Goal: Information Seeking & Learning: Learn about a topic

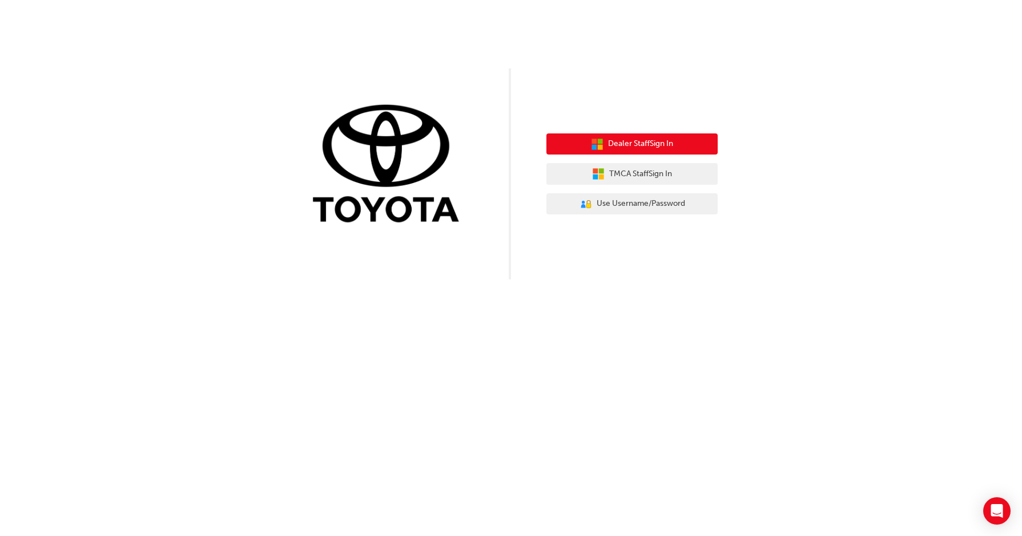
click at [654, 147] on span "Dealer Staff Sign In" at bounding box center [640, 144] width 65 height 13
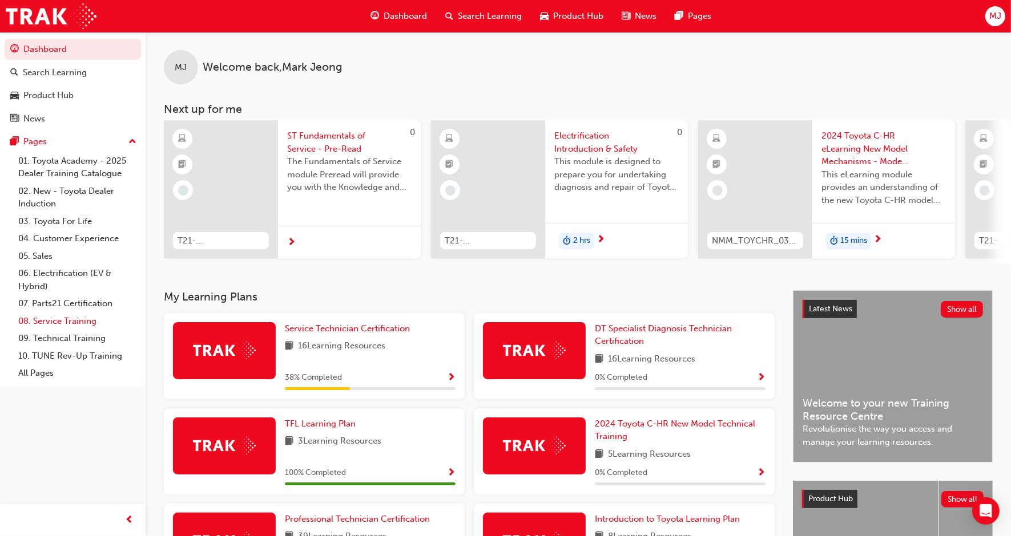
click at [90, 324] on link "08. Service Training" at bounding box center [77, 322] width 127 height 18
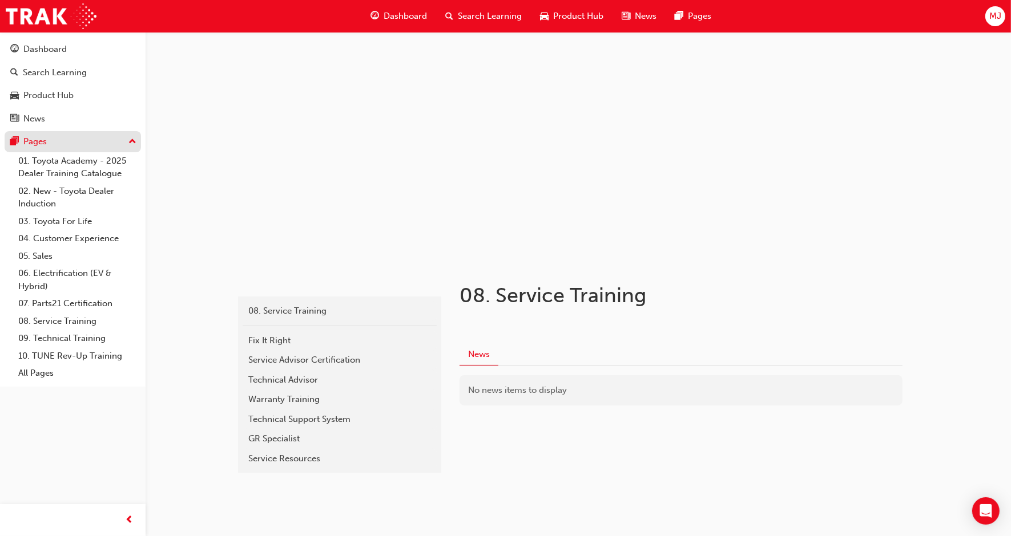
click at [44, 150] on button "Pages" at bounding box center [73, 141] width 136 height 21
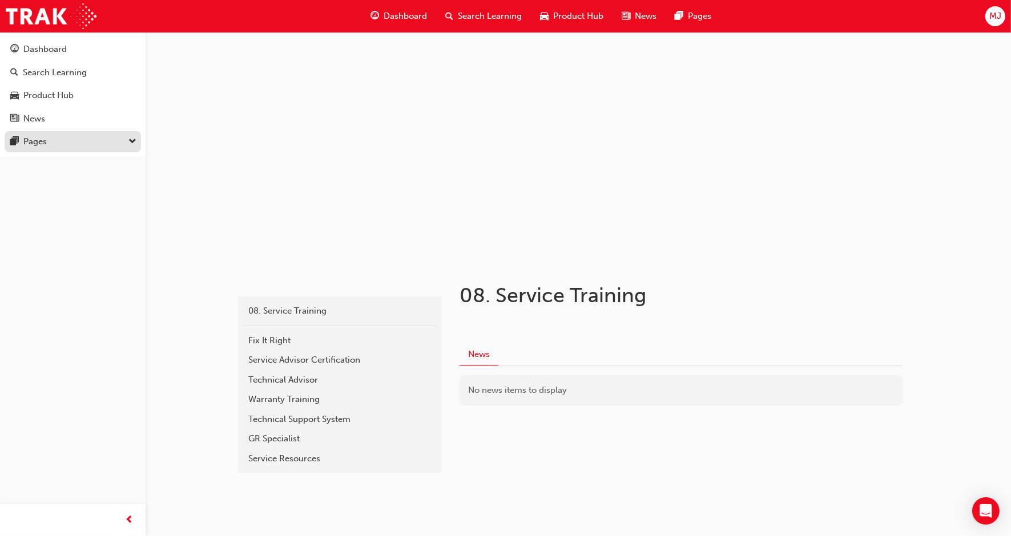
click at [44, 150] on button "Pages" at bounding box center [73, 141] width 136 height 21
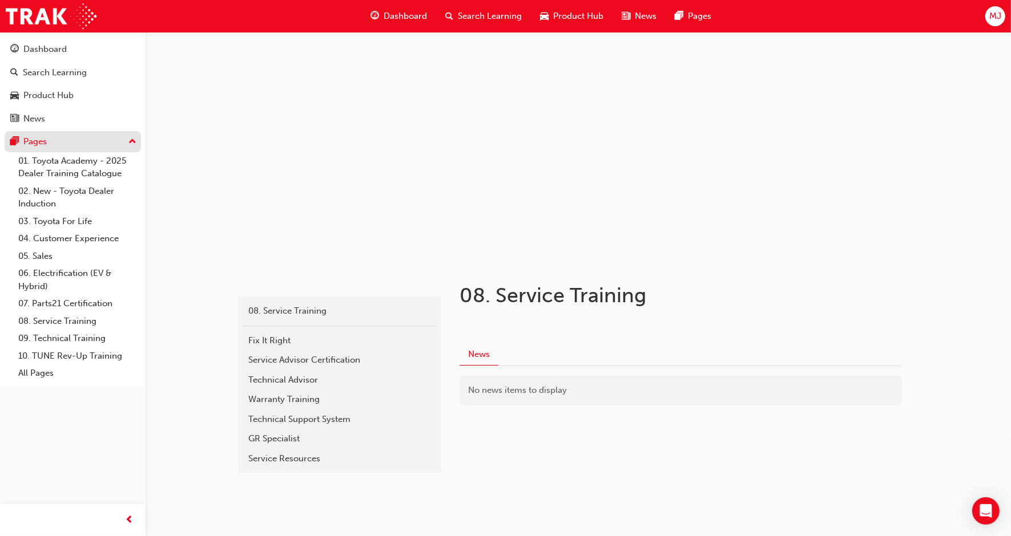
click at [44, 149] on div "Pages" at bounding box center [72, 142] width 125 height 14
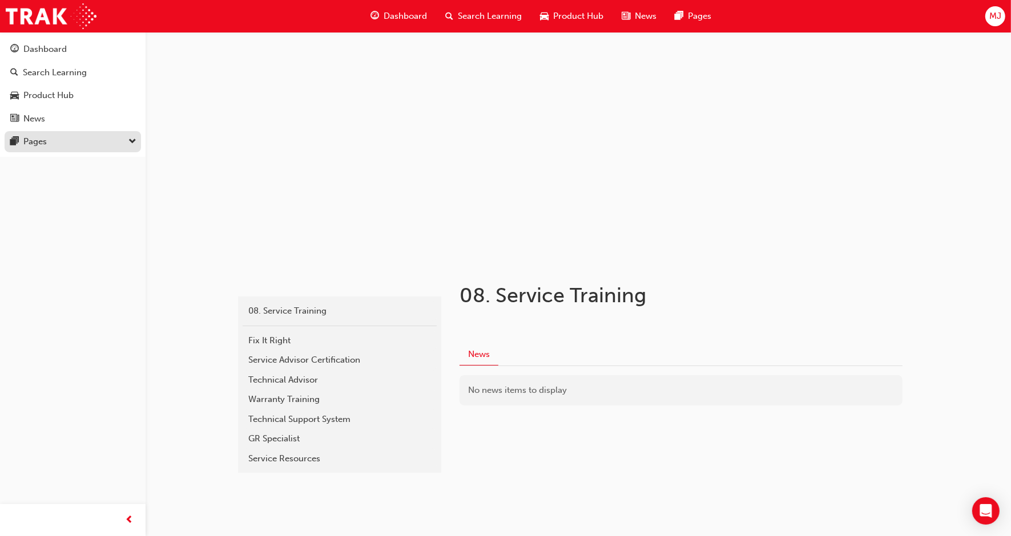
click at [104, 144] on div "Pages" at bounding box center [72, 142] width 125 height 14
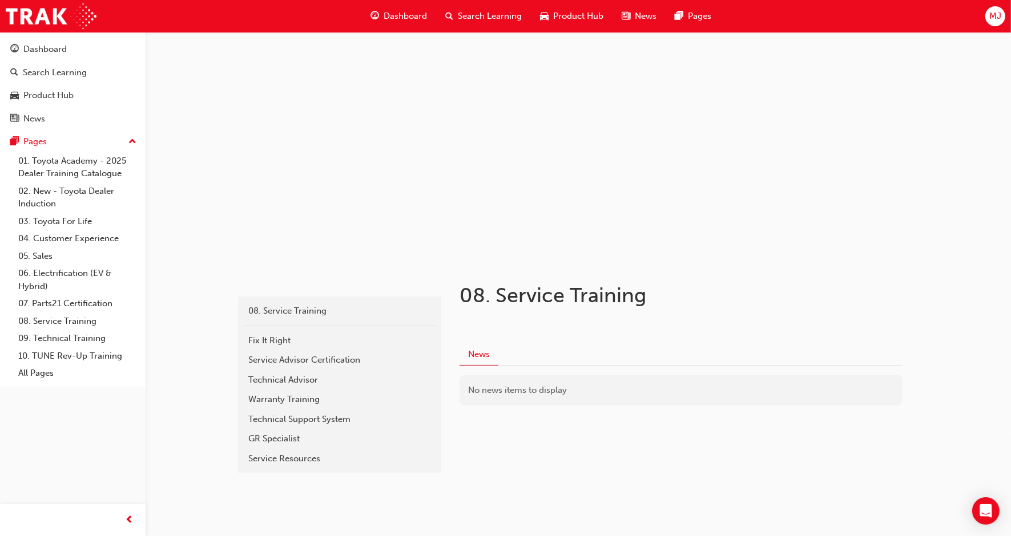
click at [988, 15] on div "MJ" at bounding box center [995, 16] width 20 height 20
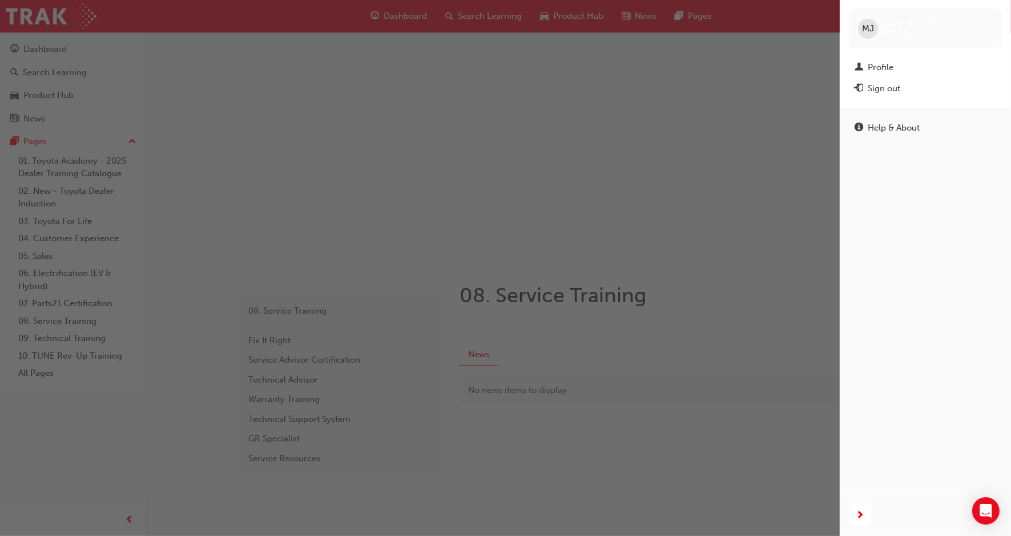
click at [166, 43] on div "button" at bounding box center [419, 268] width 839 height 536
